Goal: Transaction & Acquisition: Book appointment/travel/reservation

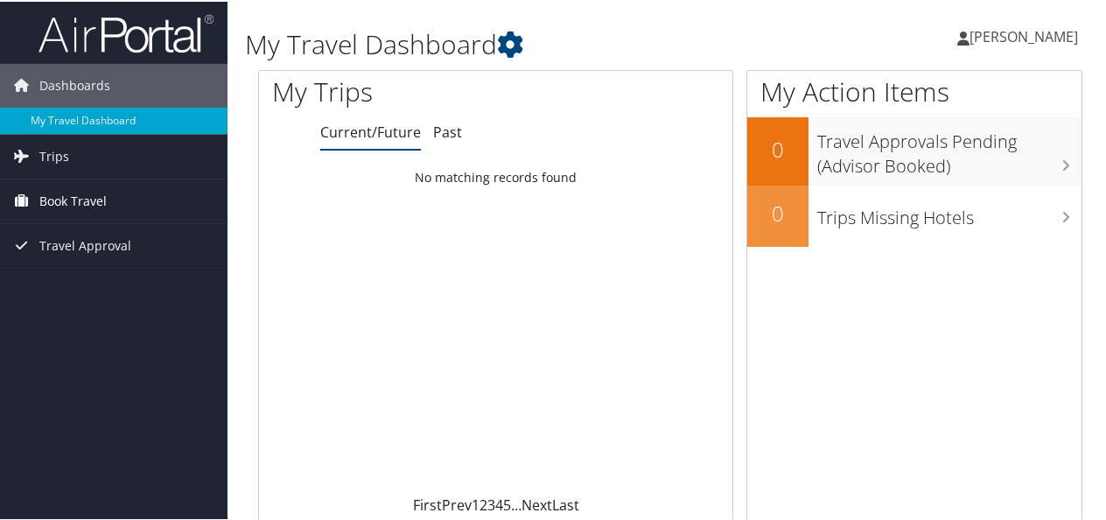
click at [93, 203] on span "Book Travel" at bounding box center [72, 200] width 67 height 44
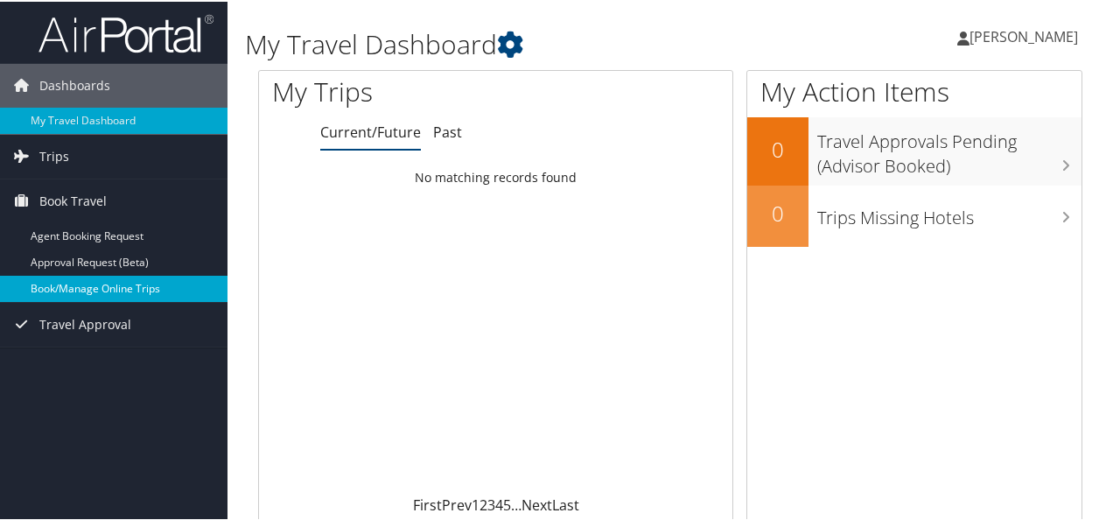
click at [98, 276] on link "Book/Manage Online Trips" at bounding box center [113, 287] width 227 height 26
